Goal: Information Seeking & Learning: Learn about a topic

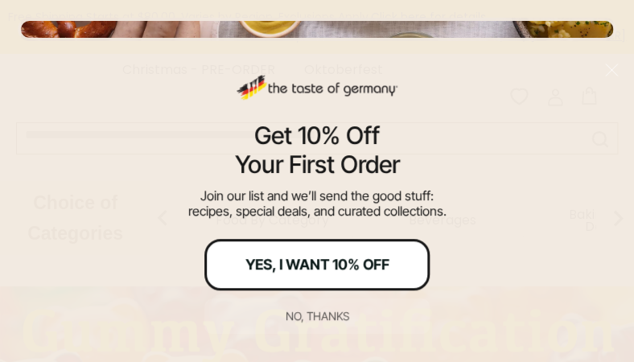
click at [394, 265] on button "Yes, I Want 10% Off" at bounding box center [316, 264] width 225 height 51
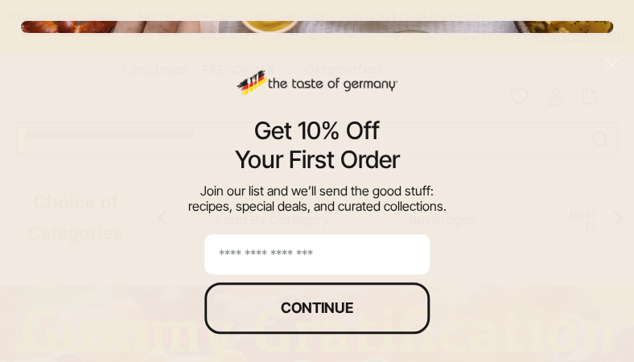
click at [377, 257] on input "email" at bounding box center [316, 254] width 225 height 40
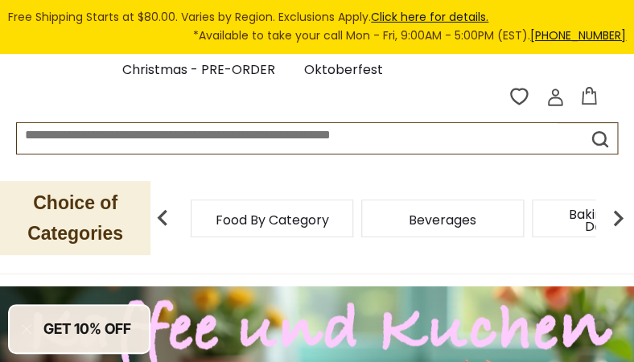
click at [310, 220] on span "Food By Category" at bounding box center [272, 220] width 113 height 12
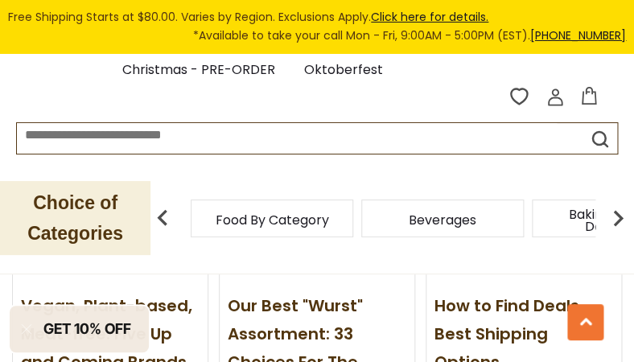
scroll to position [1950, 0]
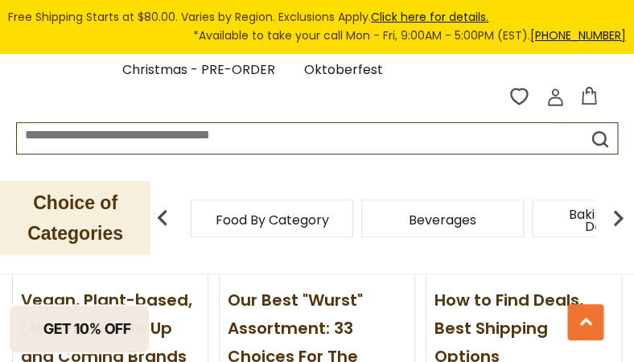
click at [314, 289] on link "Our Best "Wurst" Assortment: 33 Choices For The Grillabend" at bounding box center [295, 342] width 135 height 107
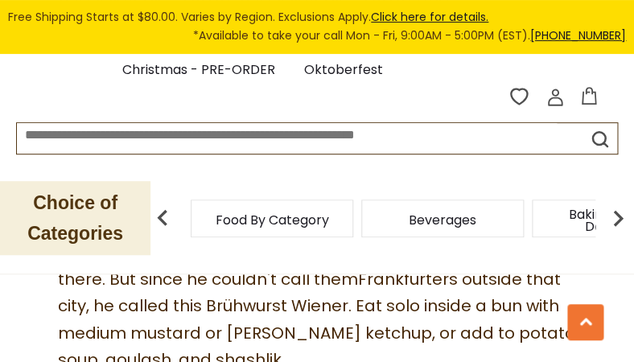
scroll to position [7599, 0]
